Goal: Navigation & Orientation: Find specific page/section

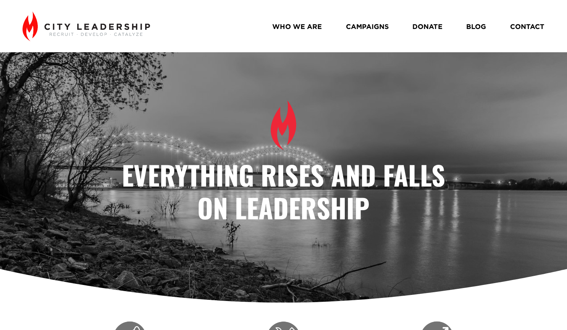
click at [305, 26] on link "WHO WE ARE" at bounding box center [297, 26] width 50 height 14
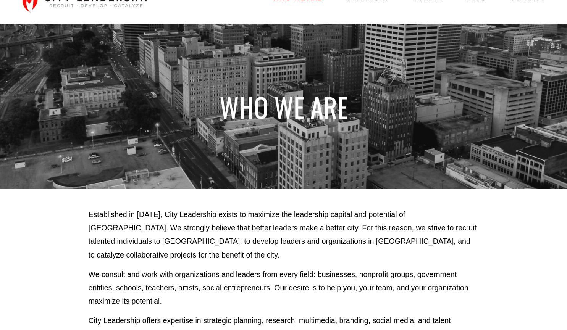
scroll to position [27, 0]
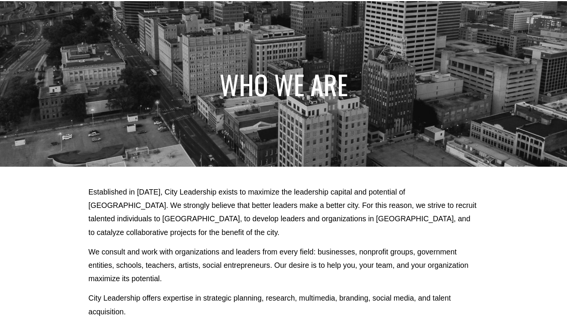
drag, startPoint x: 573, startPoint y: 63, endPoint x: 573, endPoint y: 74, distance: 11.1
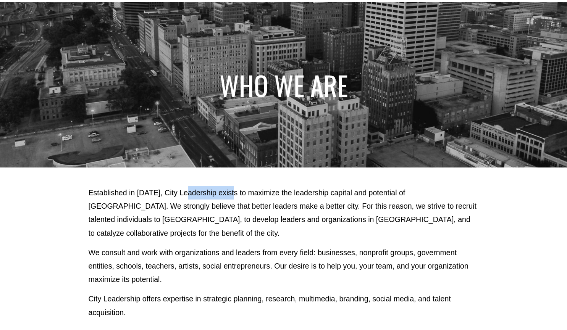
drag, startPoint x: 189, startPoint y: 192, endPoint x: 234, endPoint y: 194, distance: 45.1
click at [234, 194] on p "Established in [DATE], City Leadership exists to maximize the leadership capita…" at bounding box center [284, 213] width 390 height 54
